Goal: Information Seeking & Learning: Learn about a topic

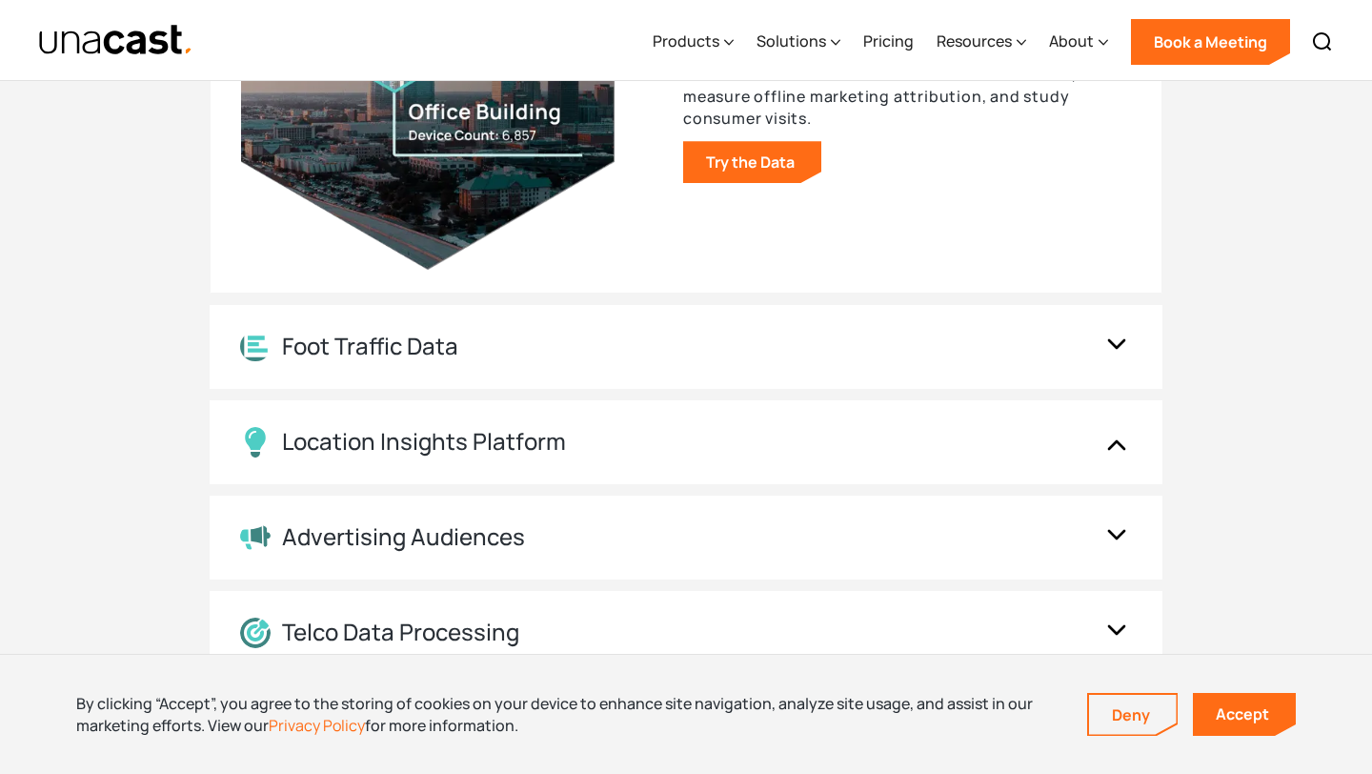
scroll to position [2133, 0]
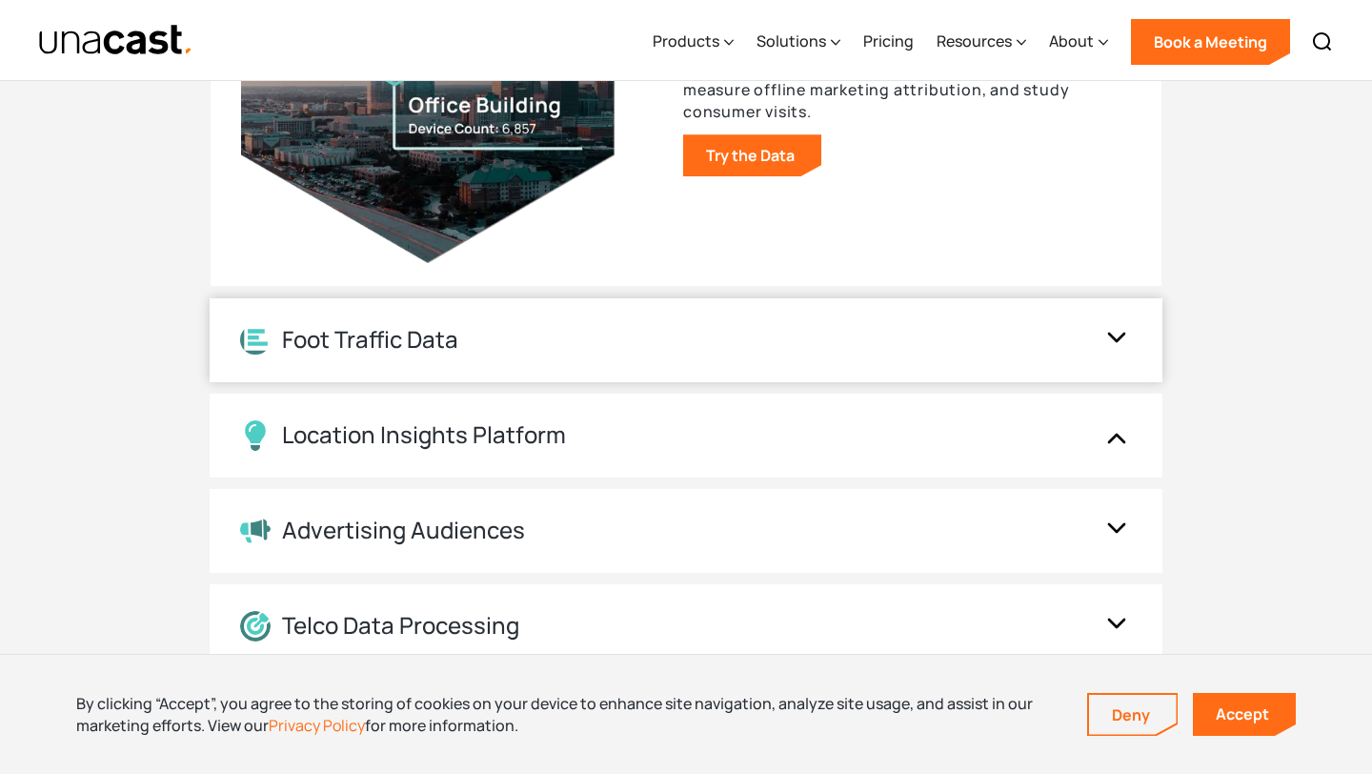
click at [715, 347] on div "Foot Traffic Data" at bounding box center [667, 340] width 854 height 30
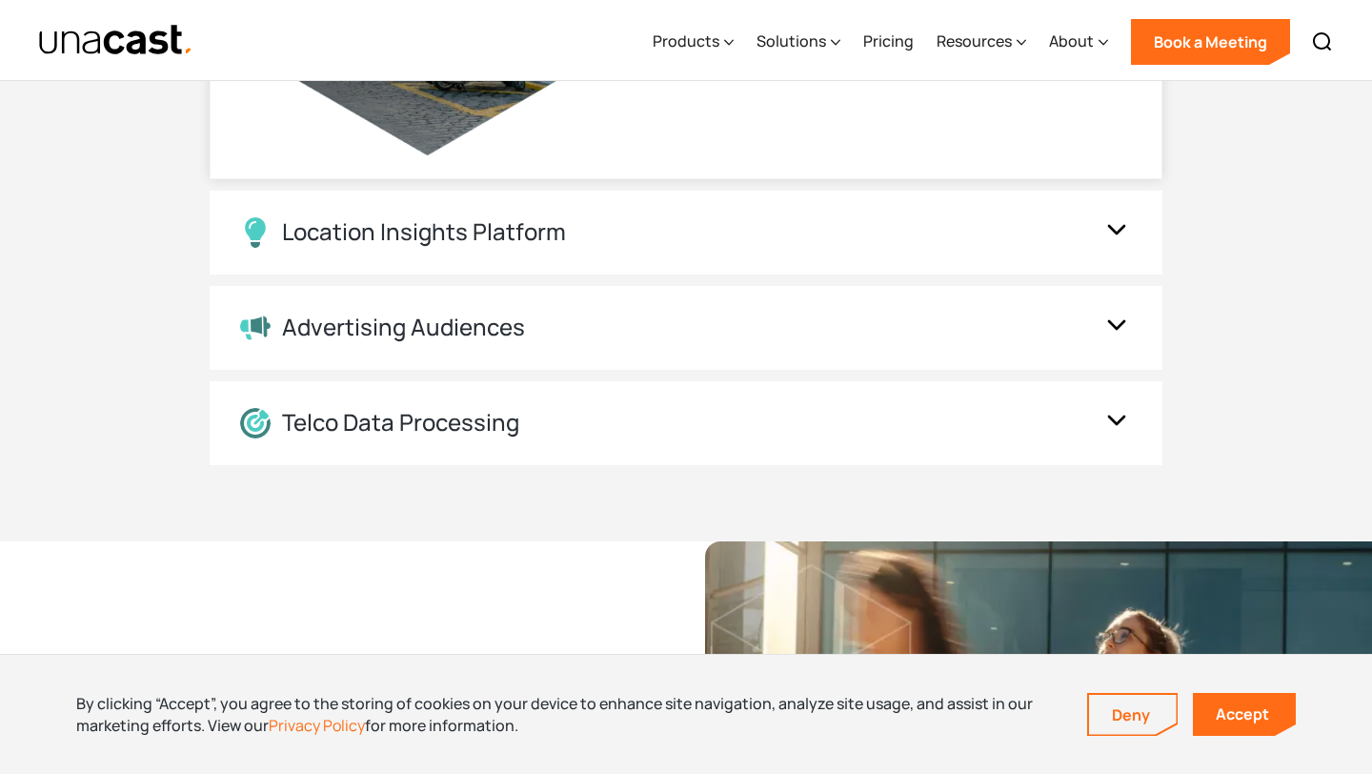
scroll to position [2338, 0]
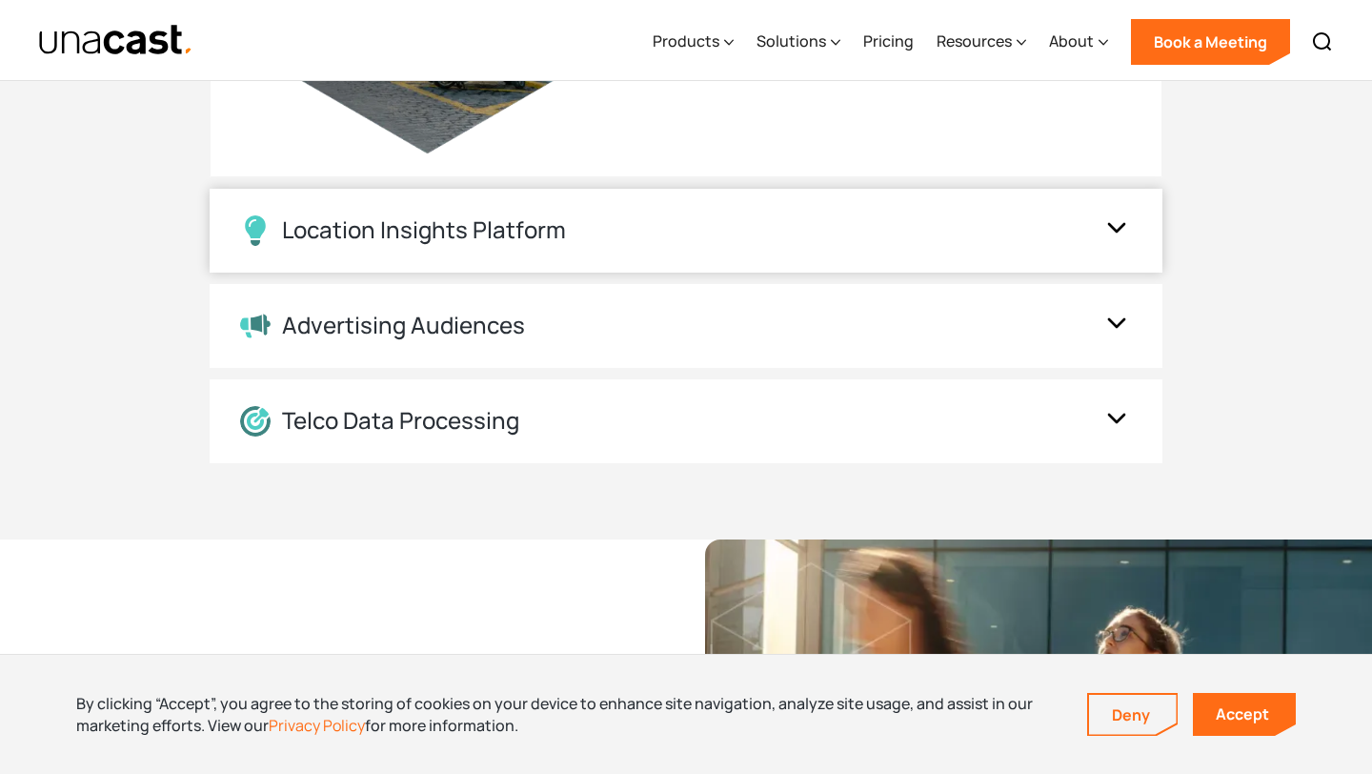
click at [798, 217] on div "Location Insights Platform" at bounding box center [667, 230] width 854 height 30
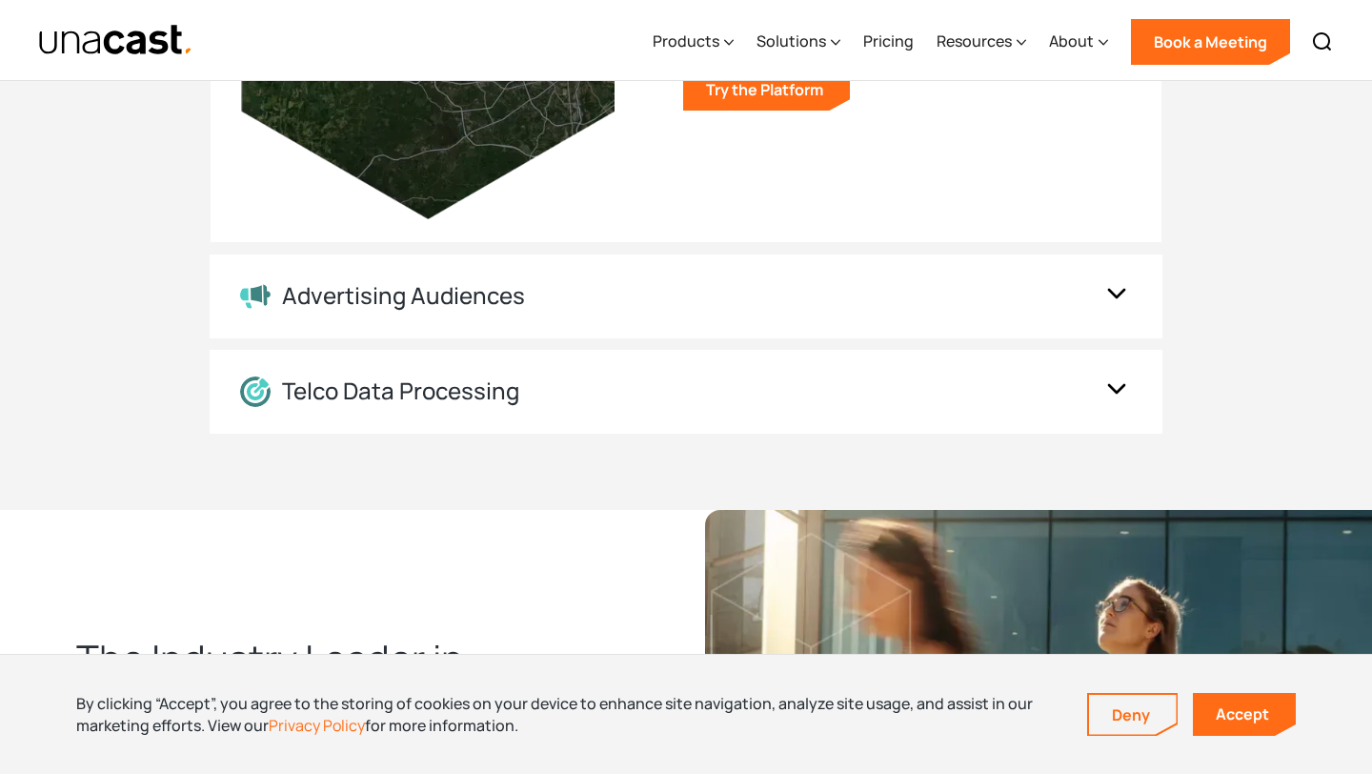
scroll to position [2379, 0]
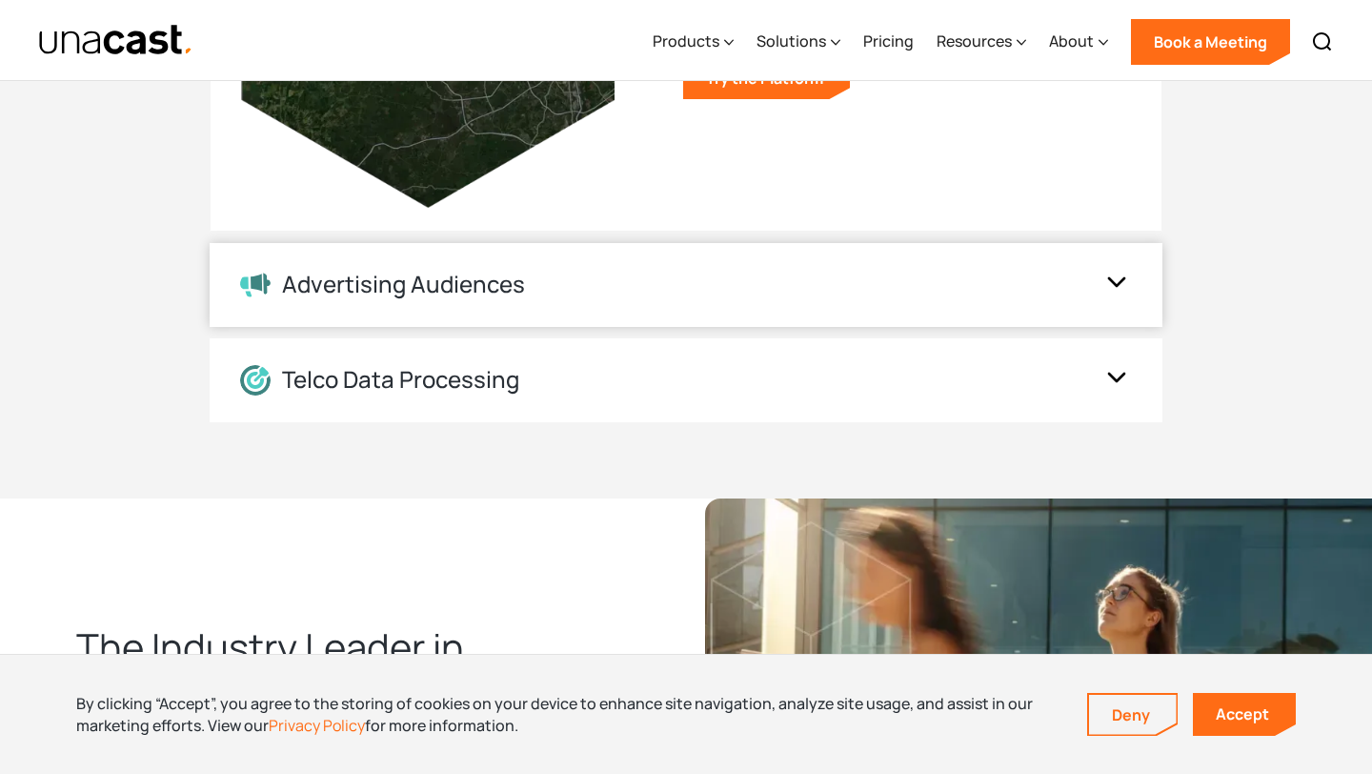
click at [637, 300] on div "Advertising Audiences" at bounding box center [686, 285] width 953 height 84
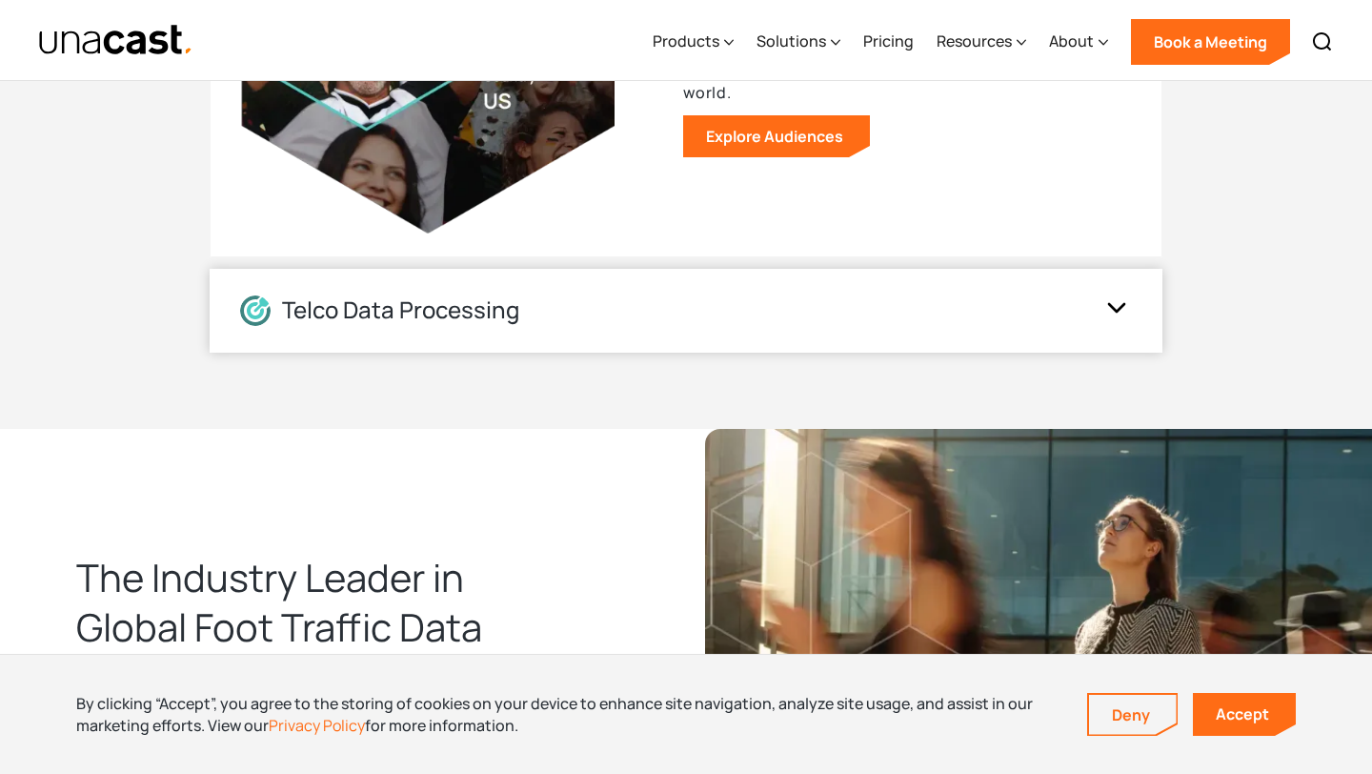
scroll to position [2451, 0]
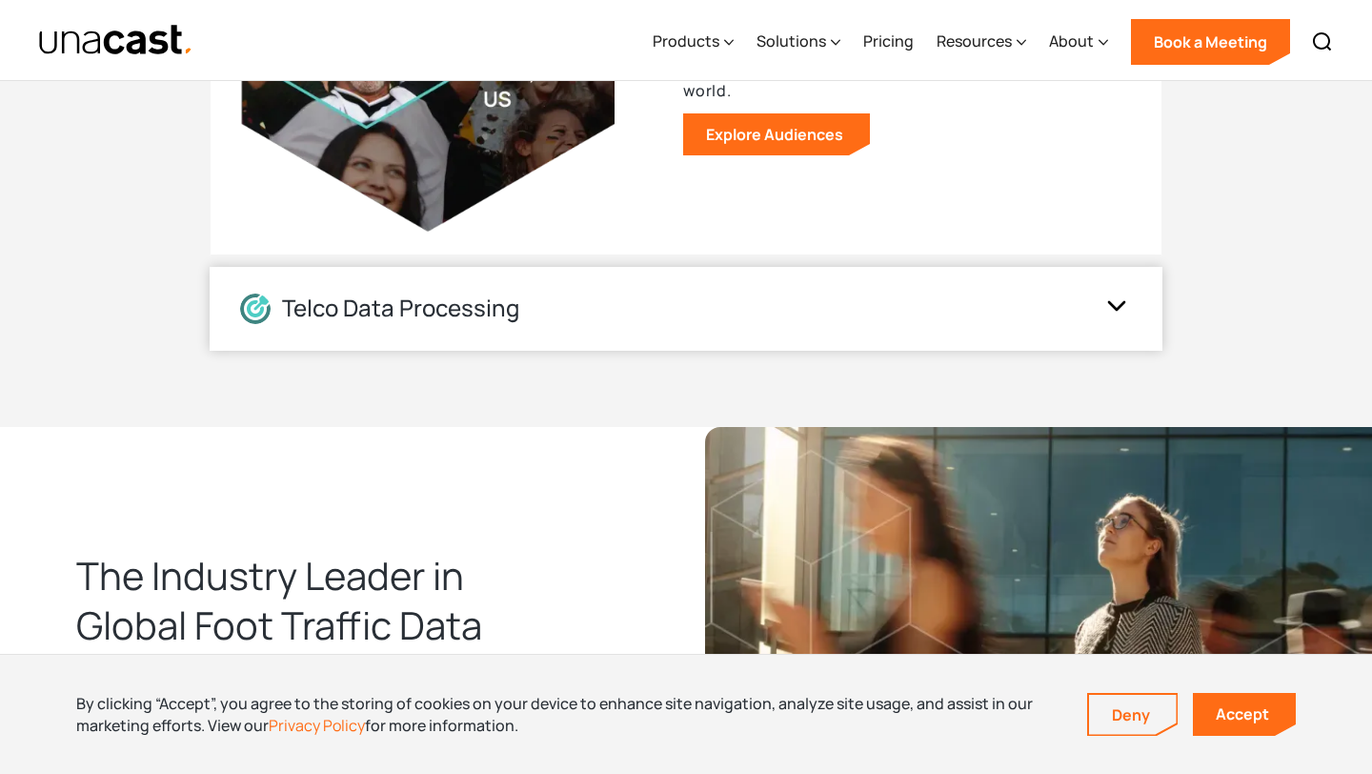
click at [627, 312] on div "Telco Data Processing" at bounding box center [667, 308] width 854 height 30
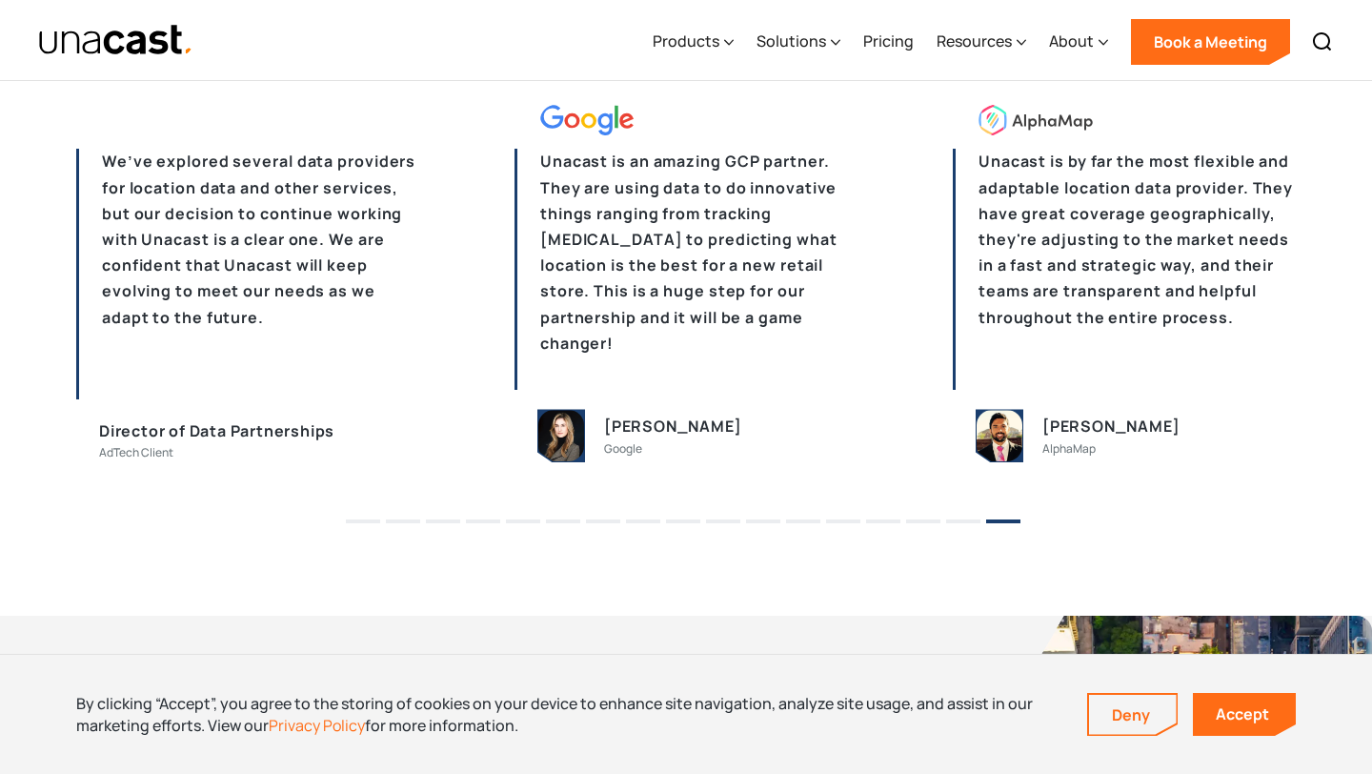
scroll to position [4675, 0]
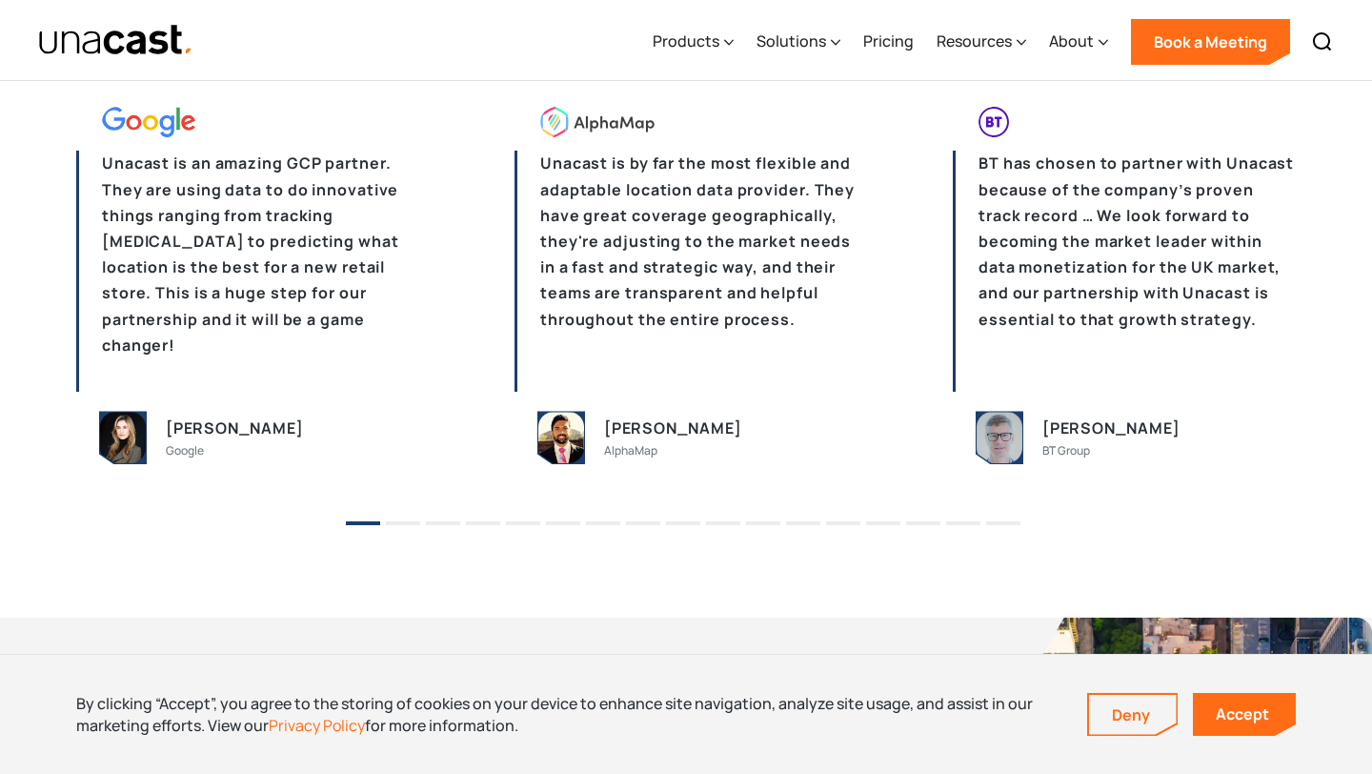
click at [955, 521] on button "16" at bounding box center [963, 523] width 34 height 4
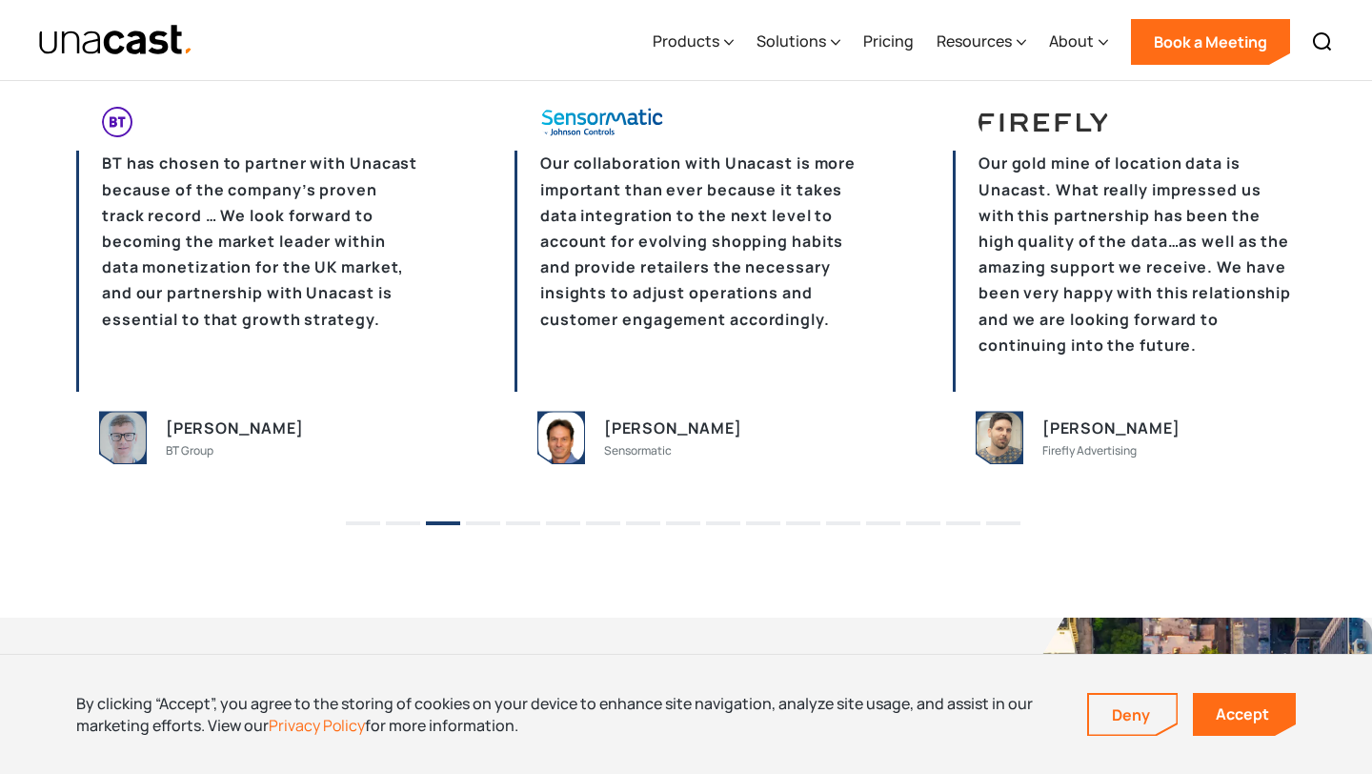
click at [408, 521] on button "2" at bounding box center [403, 523] width 34 height 4
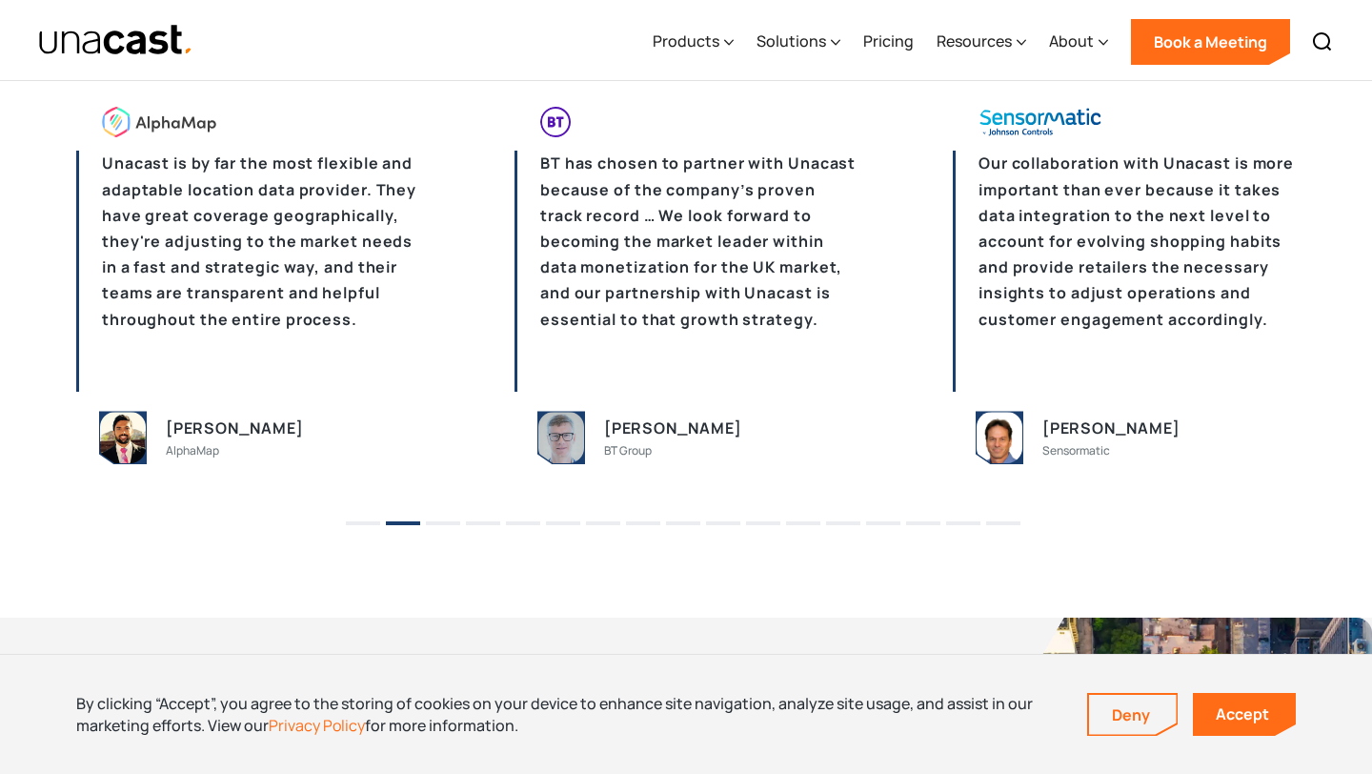
click at [449, 524] on li "3" at bounding box center [443, 516] width 34 height 29
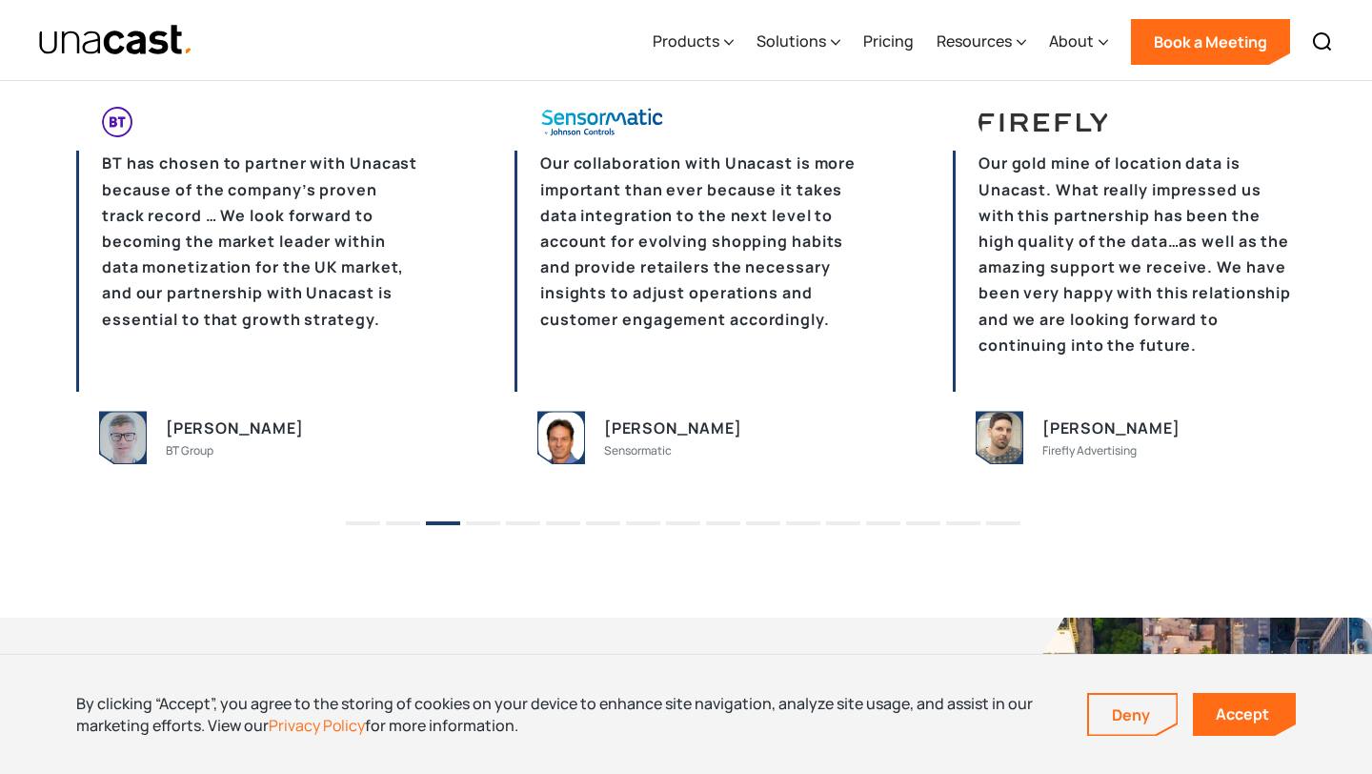
click at [364, 523] on button "1" at bounding box center [363, 523] width 34 height 4
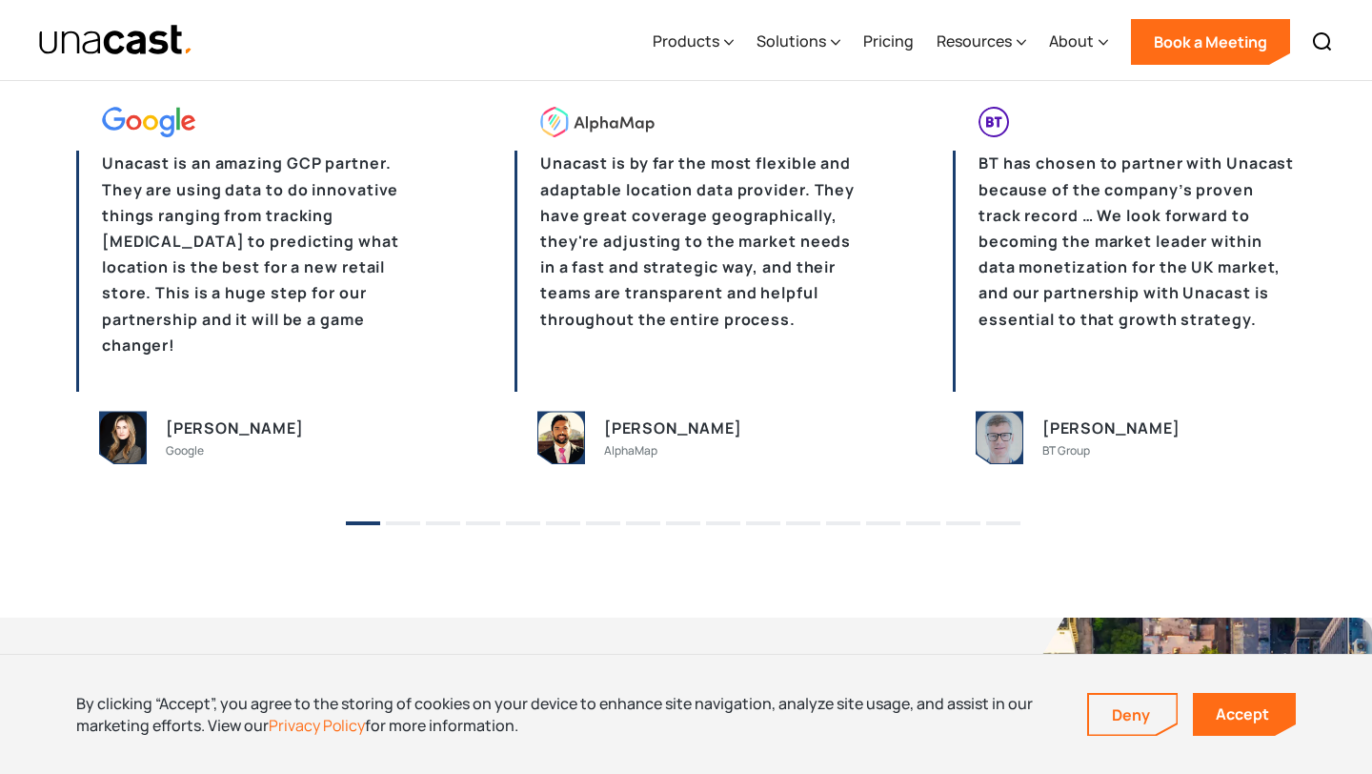
click at [395, 518] on li "2" at bounding box center [403, 516] width 34 height 29
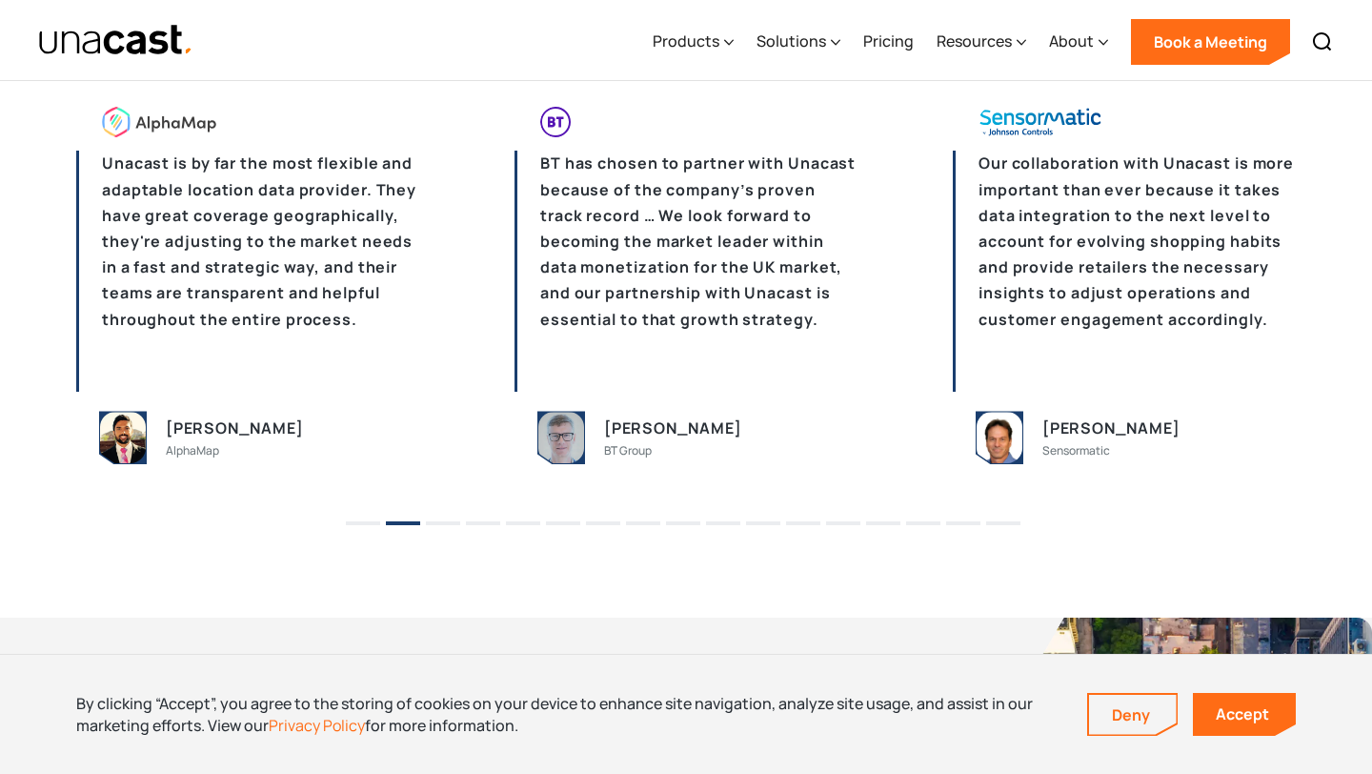
click at [441, 518] on li "3" at bounding box center [443, 516] width 34 height 29
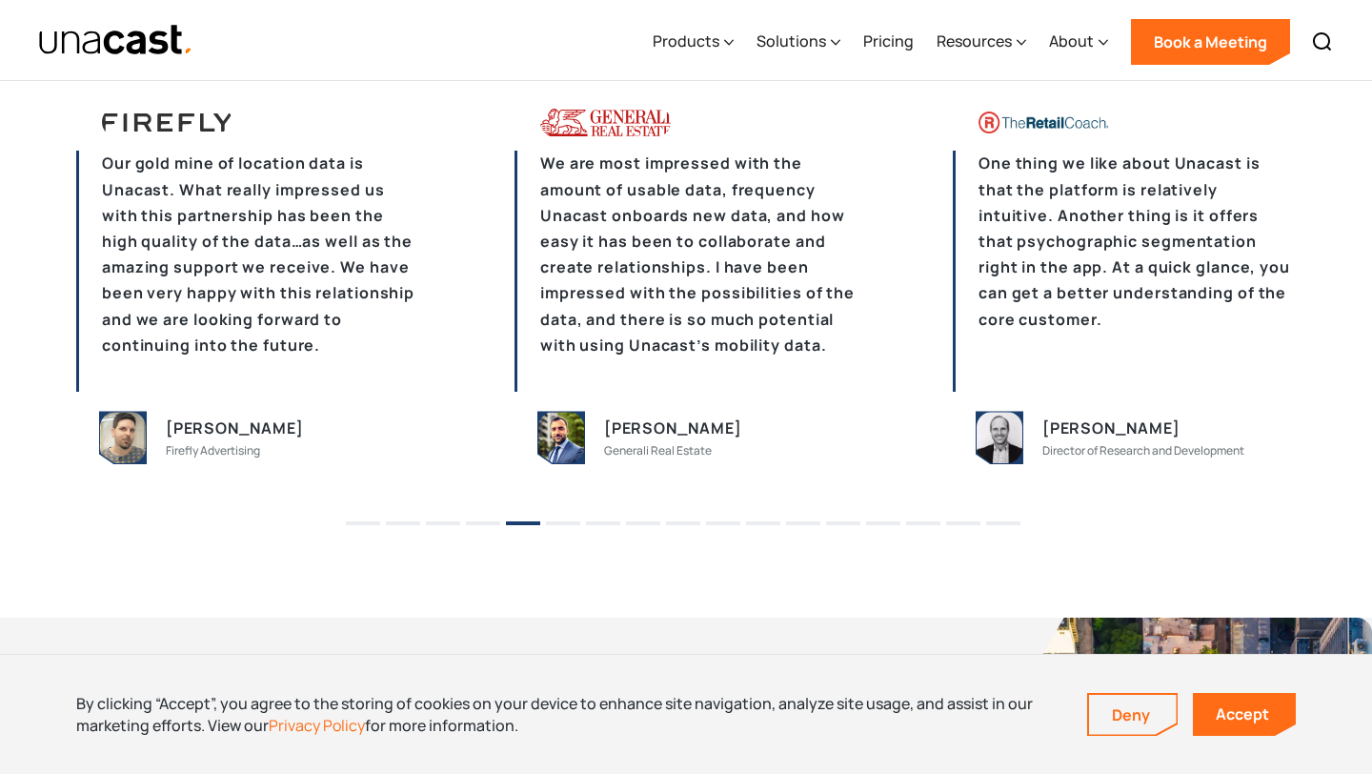
click at [569, 525] on li "6" at bounding box center [563, 516] width 34 height 29
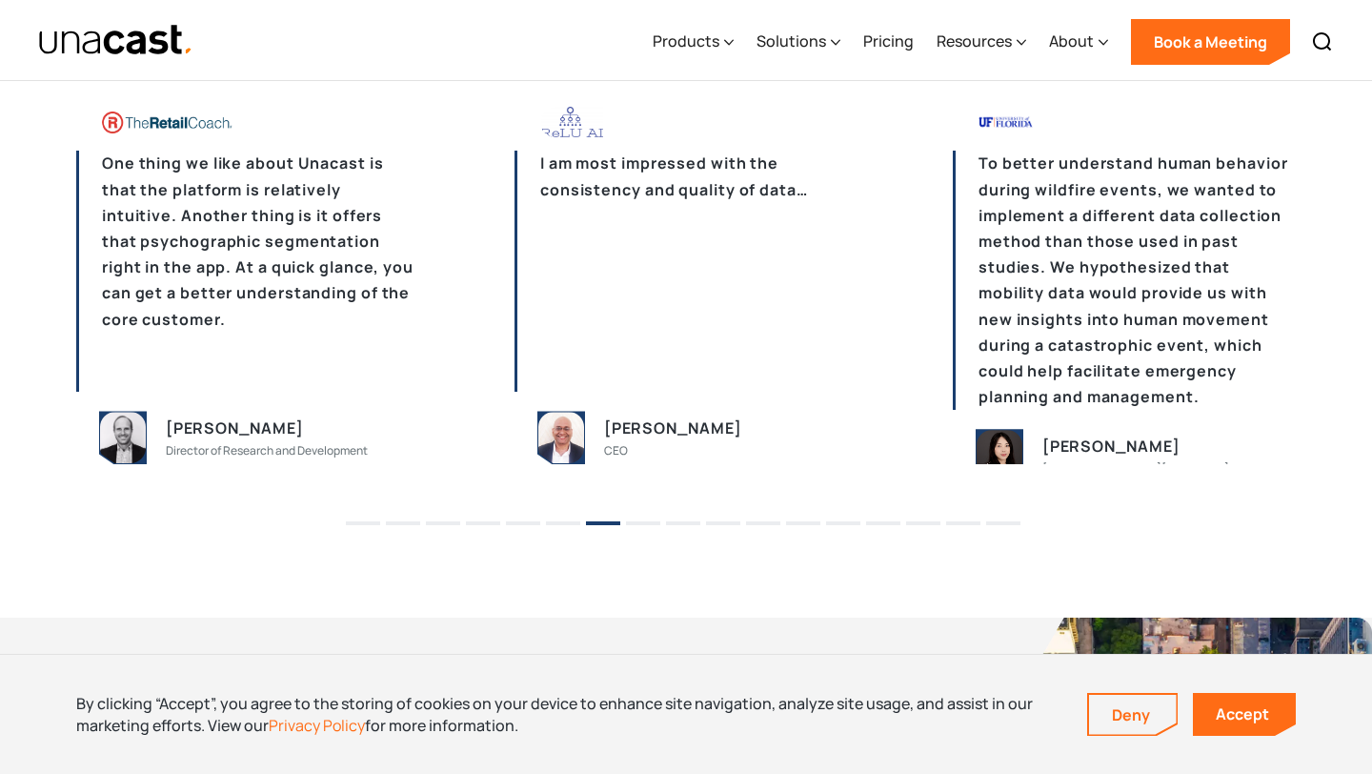
click at [638, 521] on button "8" at bounding box center [643, 523] width 34 height 4
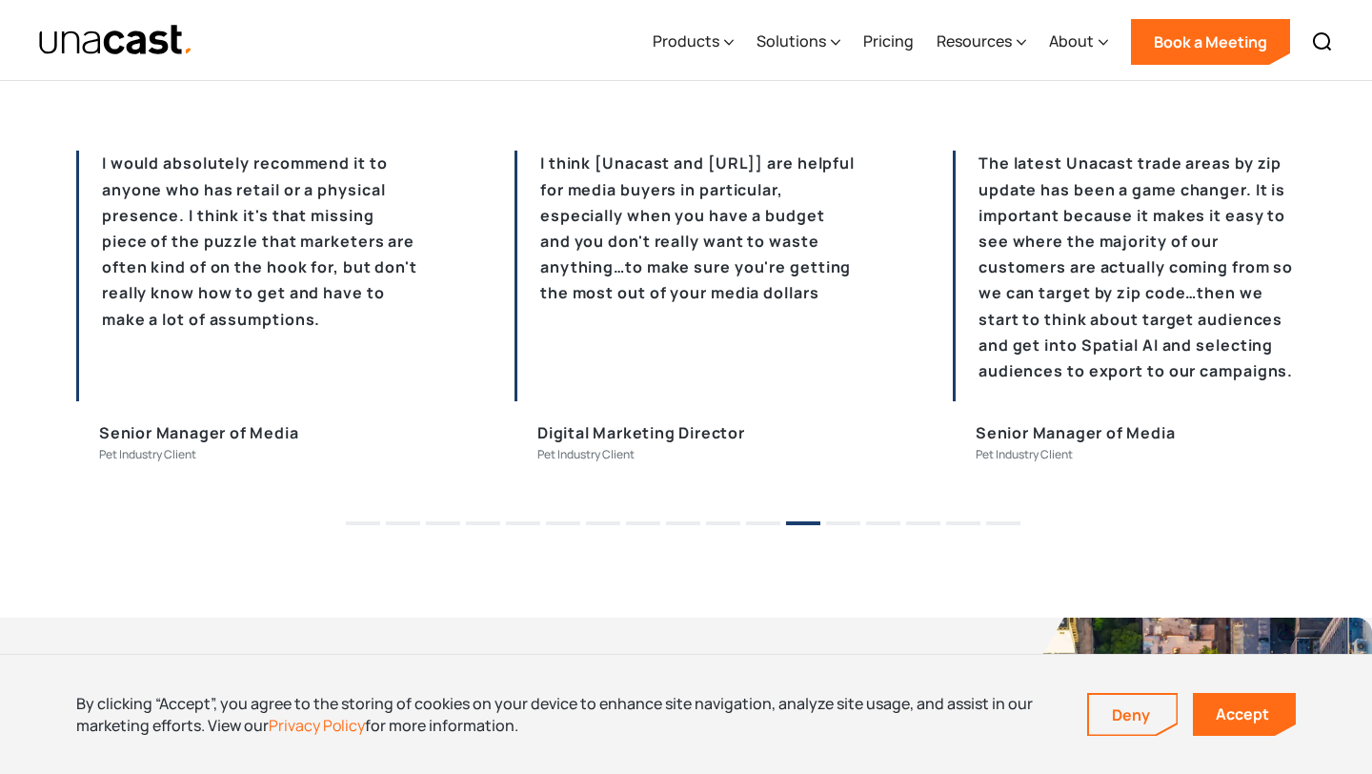
click at [753, 523] on button "11" at bounding box center [763, 523] width 34 height 4
click at [759, 522] on button "11" at bounding box center [763, 523] width 34 height 4
click at [769, 517] on li "11" at bounding box center [763, 516] width 34 height 29
click at [840, 521] on button "13" at bounding box center [843, 523] width 34 height 4
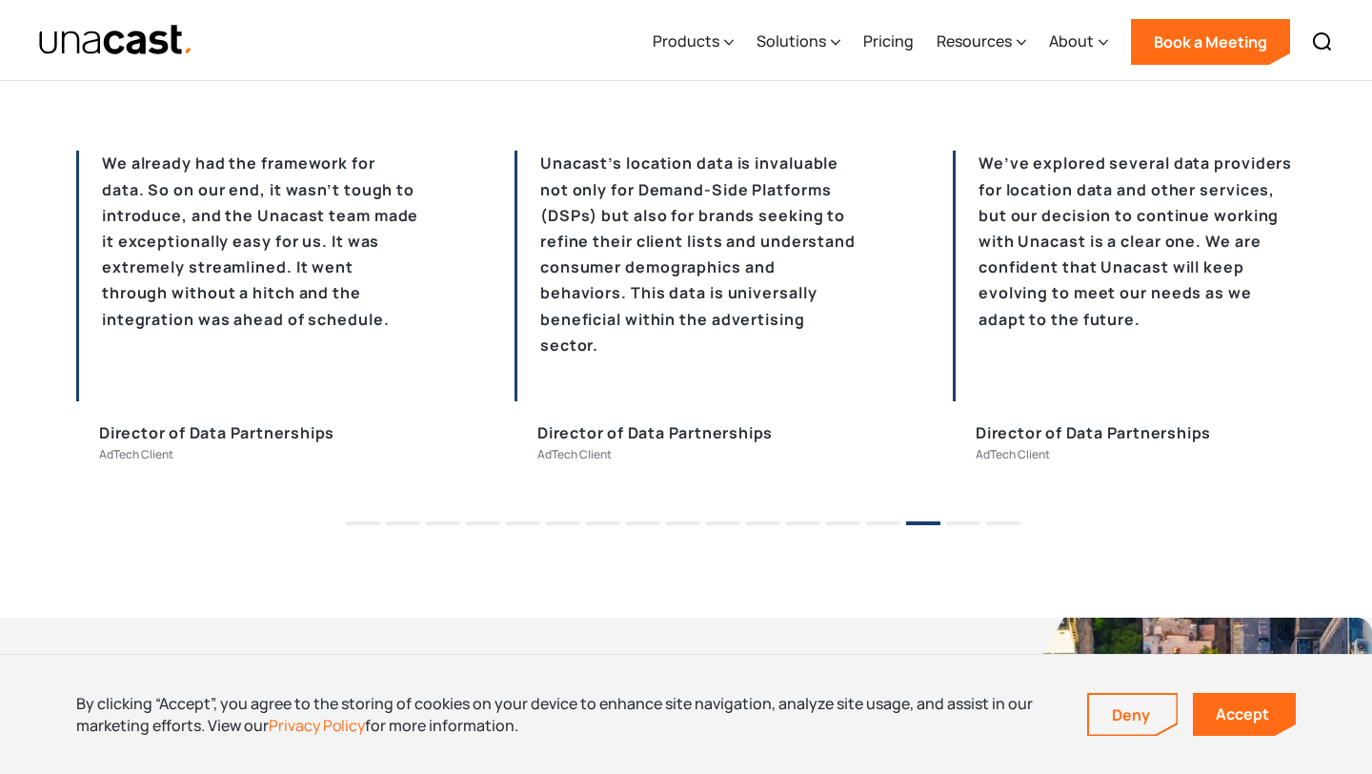
click at [885, 524] on li "14" at bounding box center [883, 516] width 34 height 29
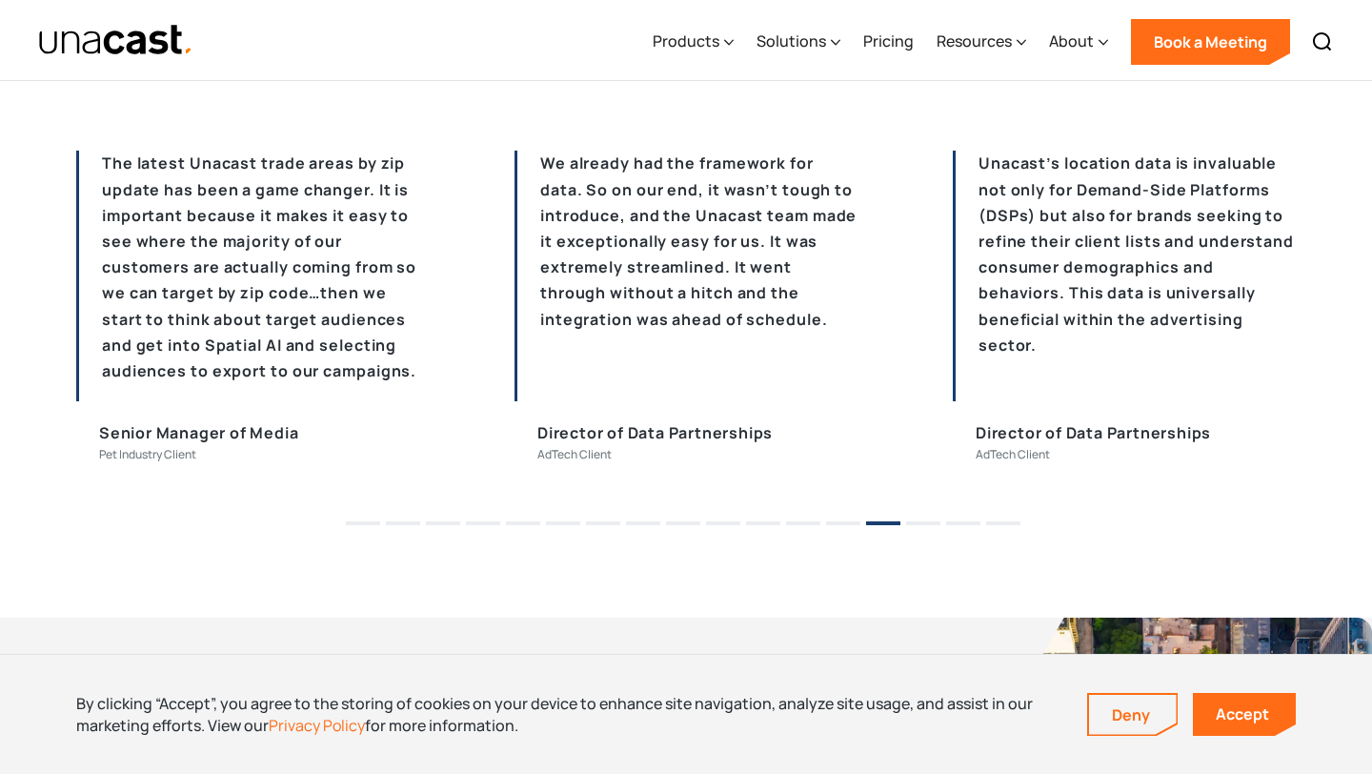
click at [919, 521] on button "15" at bounding box center [923, 523] width 34 height 4
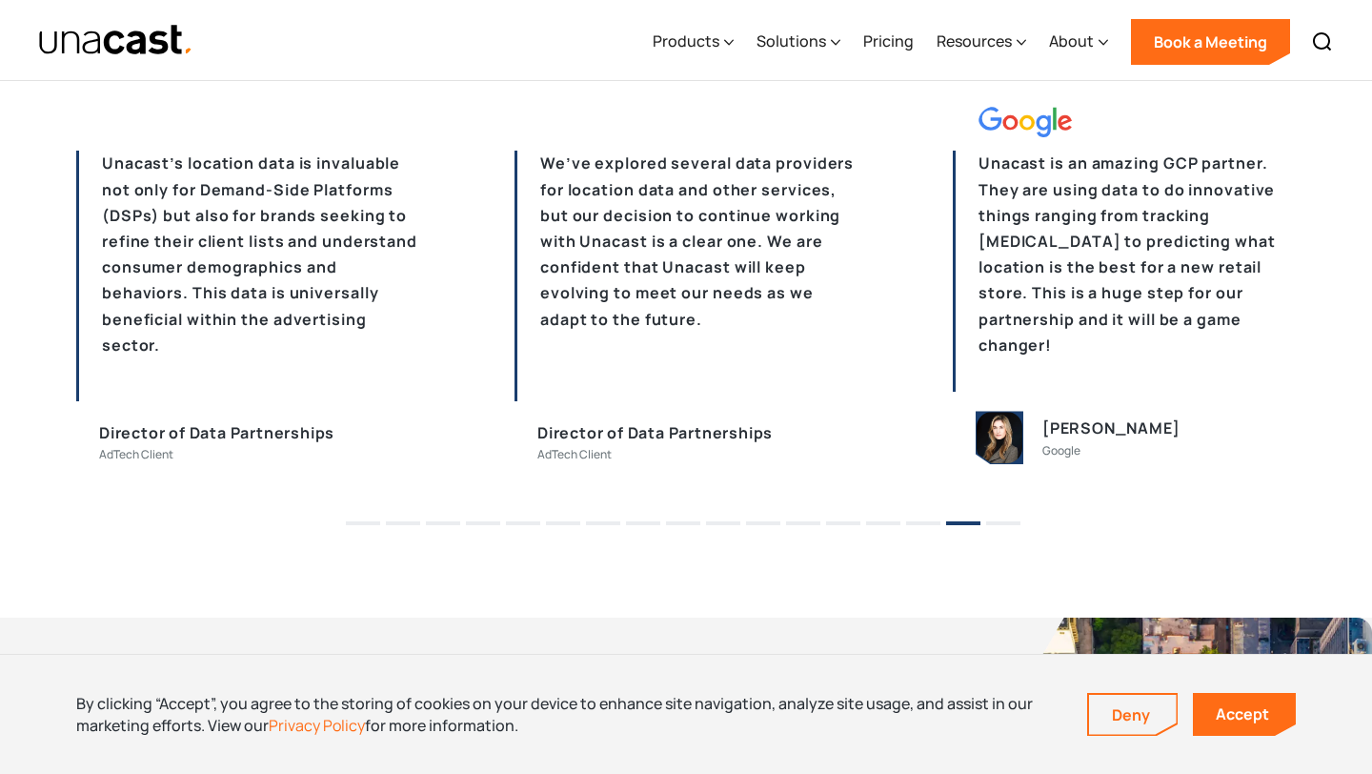
click at [921, 521] on button "15" at bounding box center [923, 523] width 34 height 4
click at [918, 521] on button "15" at bounding box center [923, 523] width 34 height 4
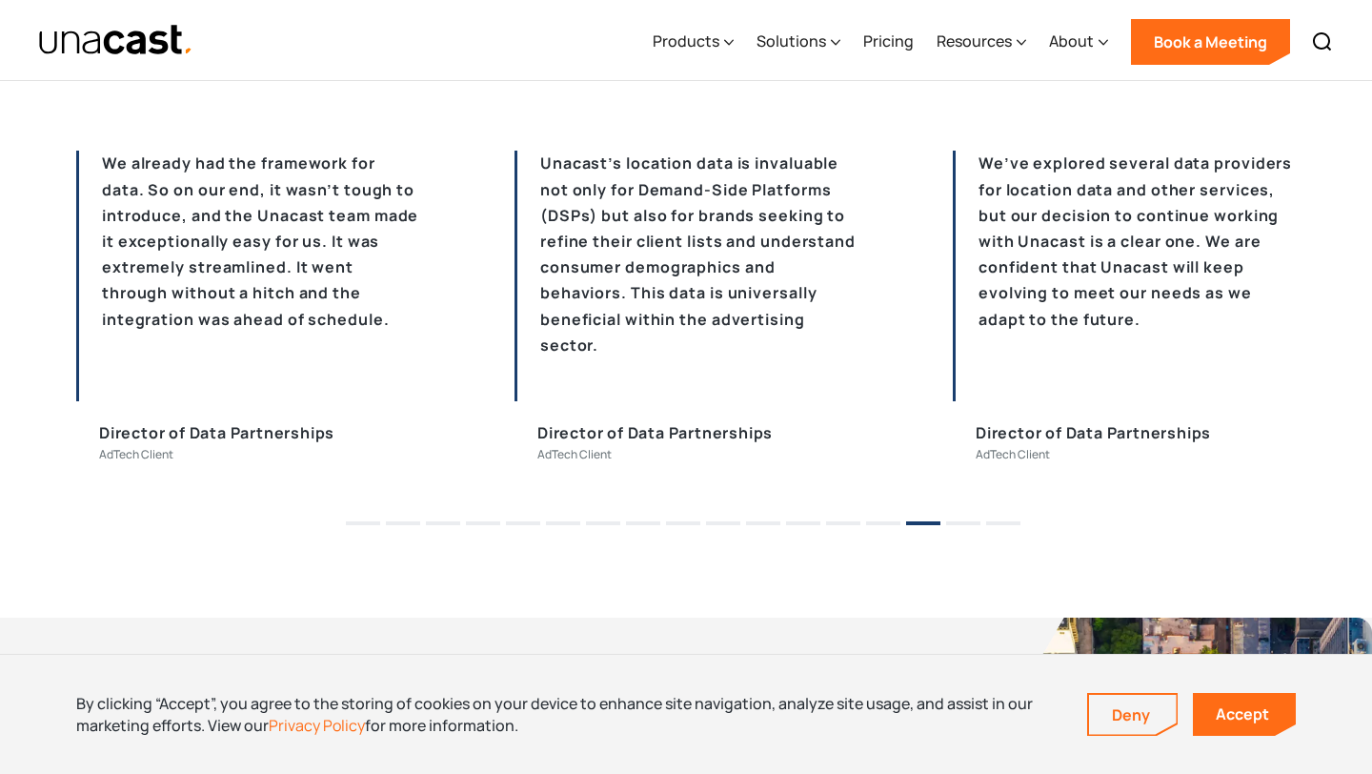
click at [955, 522] on button "16" at bounding box center [963, 523] width 34 height 4
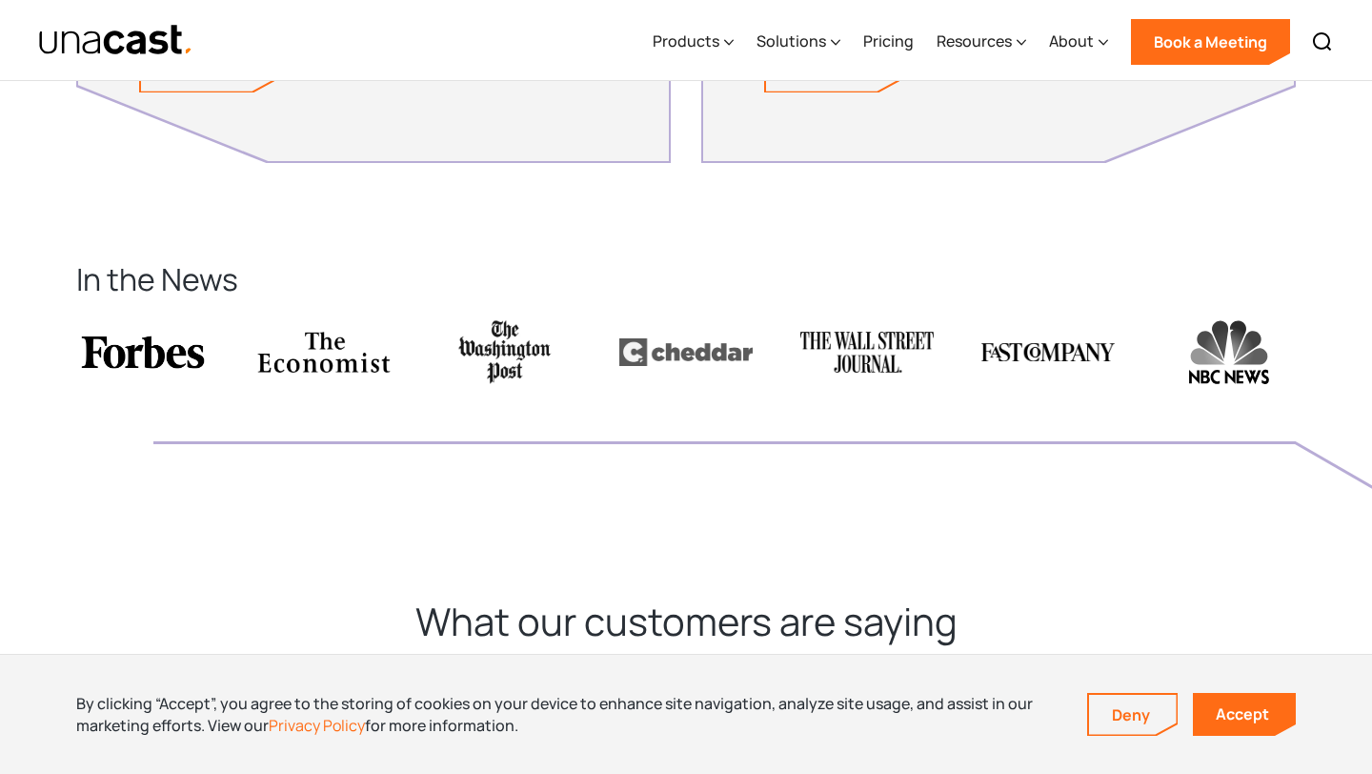
scroll to position [4093, 0]
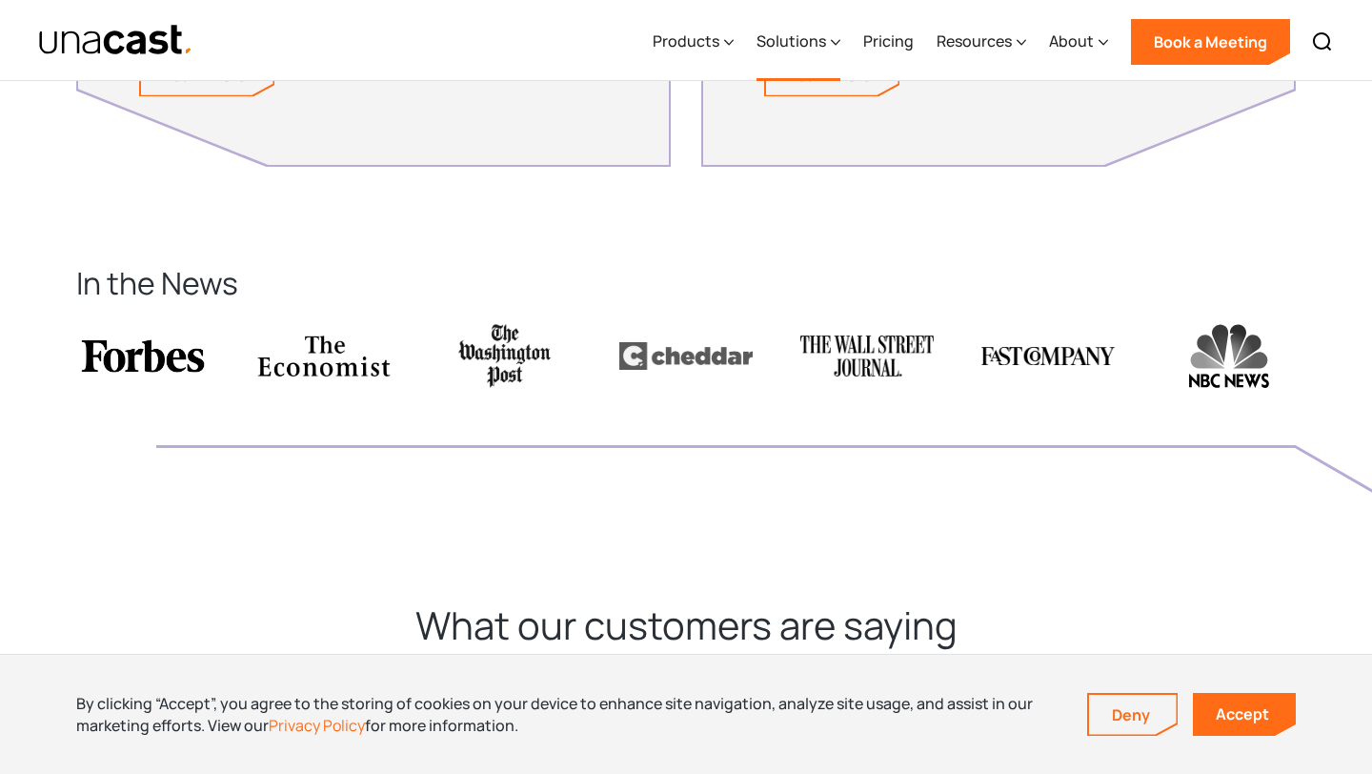
click at [823, 43] on div "Solutions" at bounding box center [792, 41] width 70 height 23
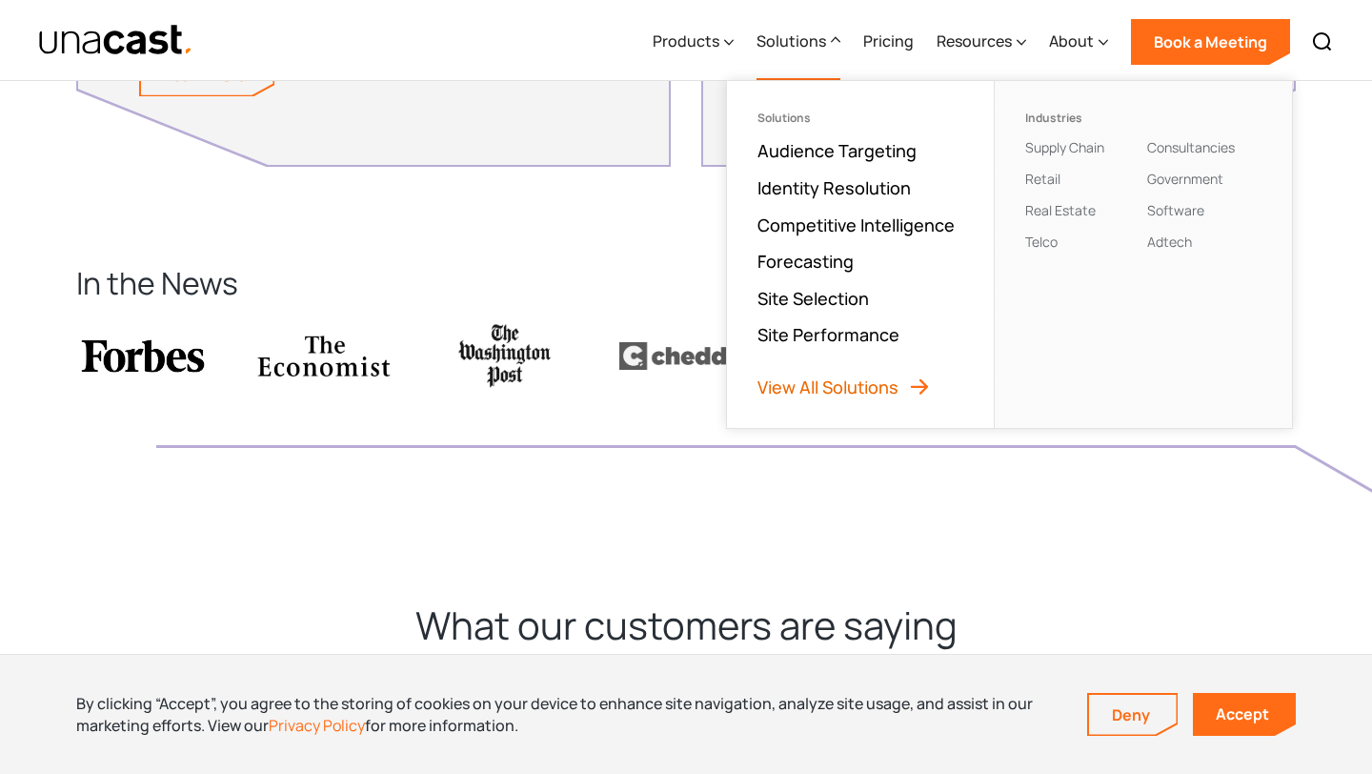
click at [854, 383] on link "View All Solutions" at bounding box center [844, 386] width 173 height 23
